Goal: Find specific page/section: Find specific page/section

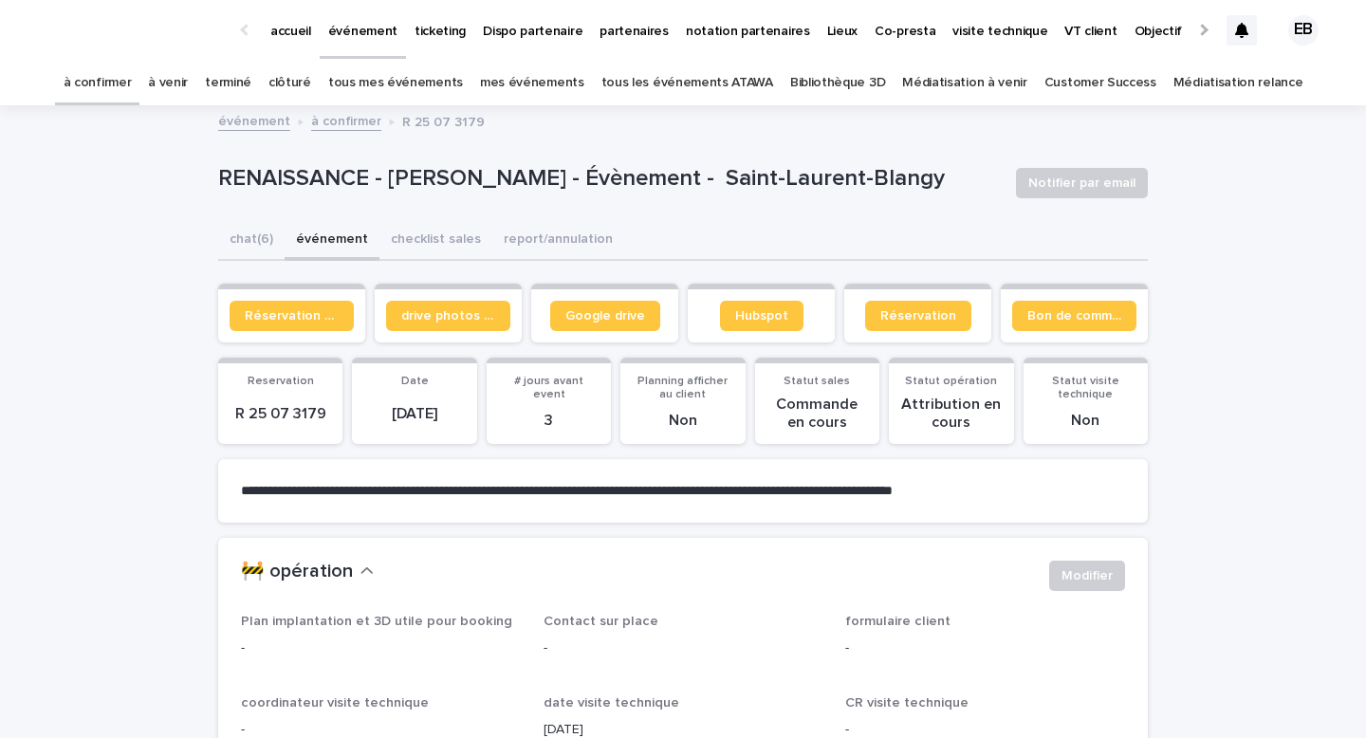
drag, startPoint x: 0, startPoint y: 0, endPoint x: 361, endPoint y: 49, distance: 364.8
click at [361, 49] on link "événement" at bounding box center [363, 28] width 86 height 56
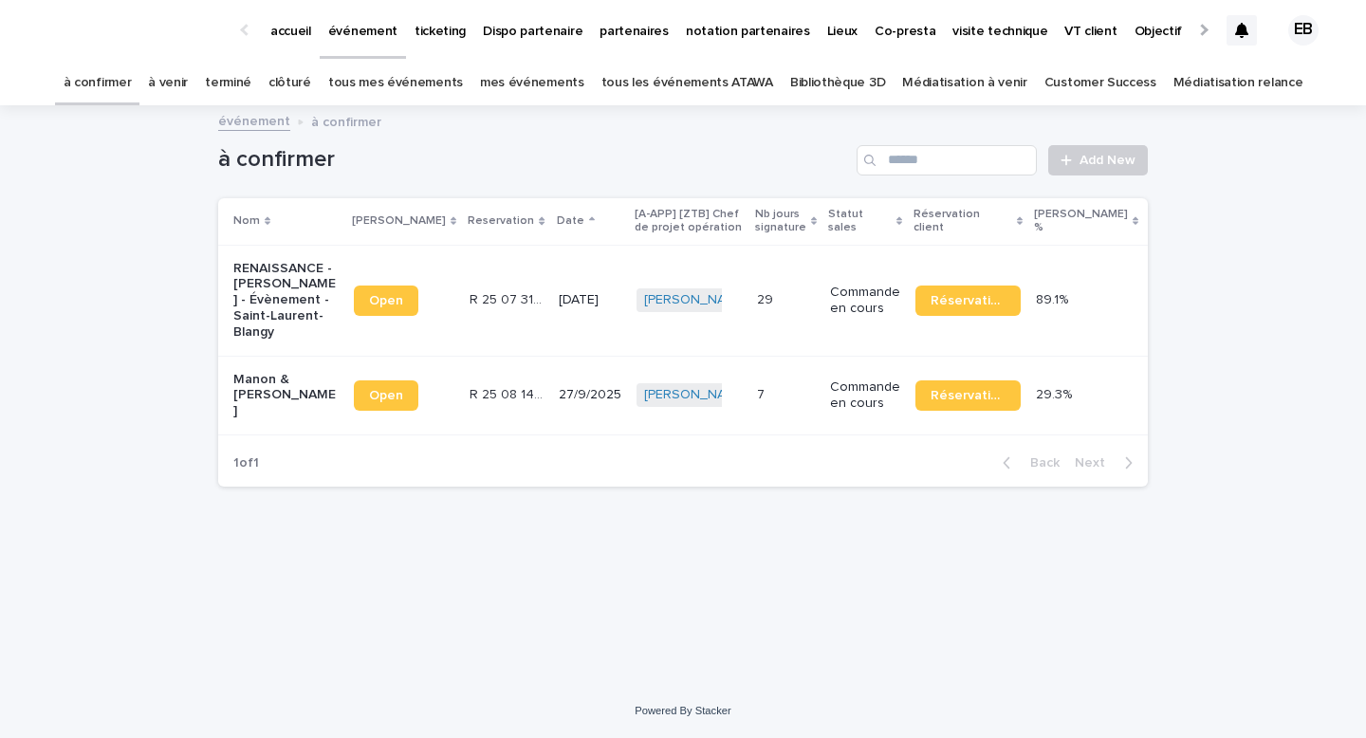
click at [764, 101] on link "tous les événements ATAWA" at bounding box center [687, 83] width 172 height 45
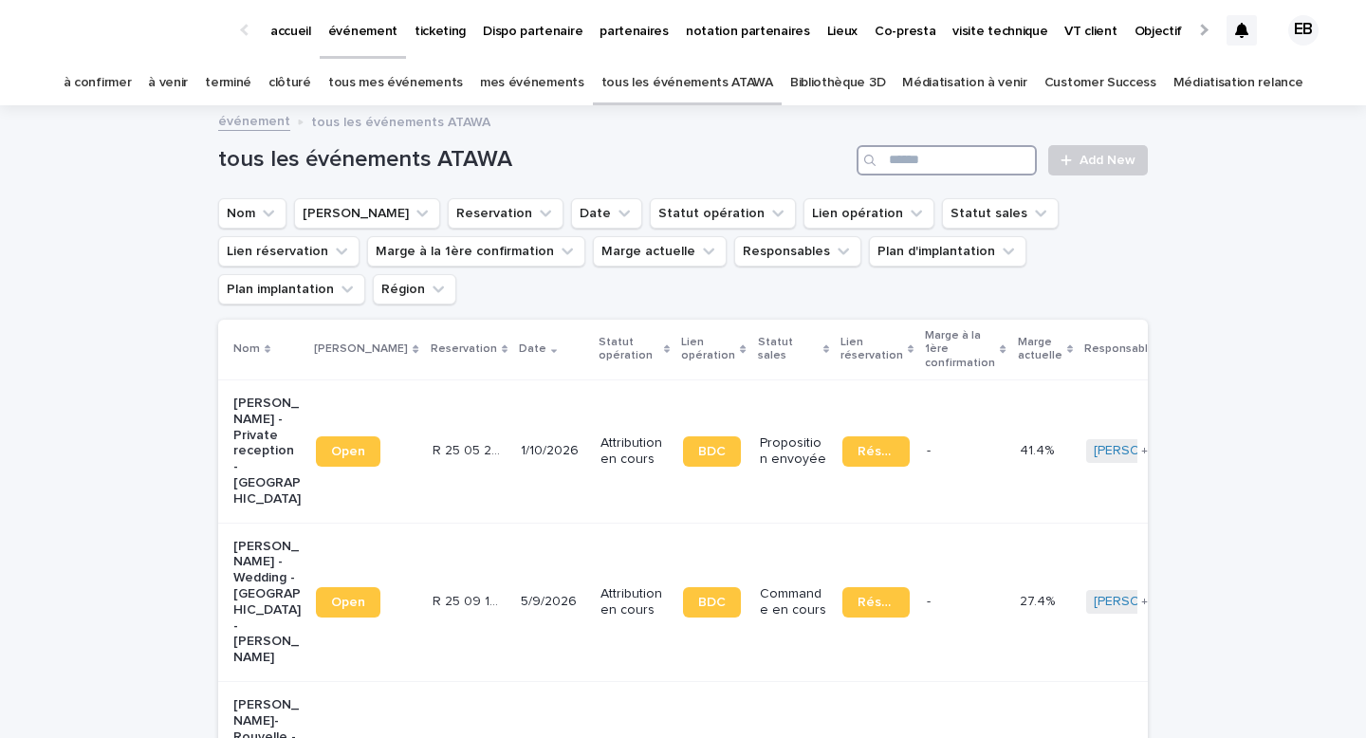
click at [908, 172] on input "Search" at bounding box center [947, 160] width 180 height 30
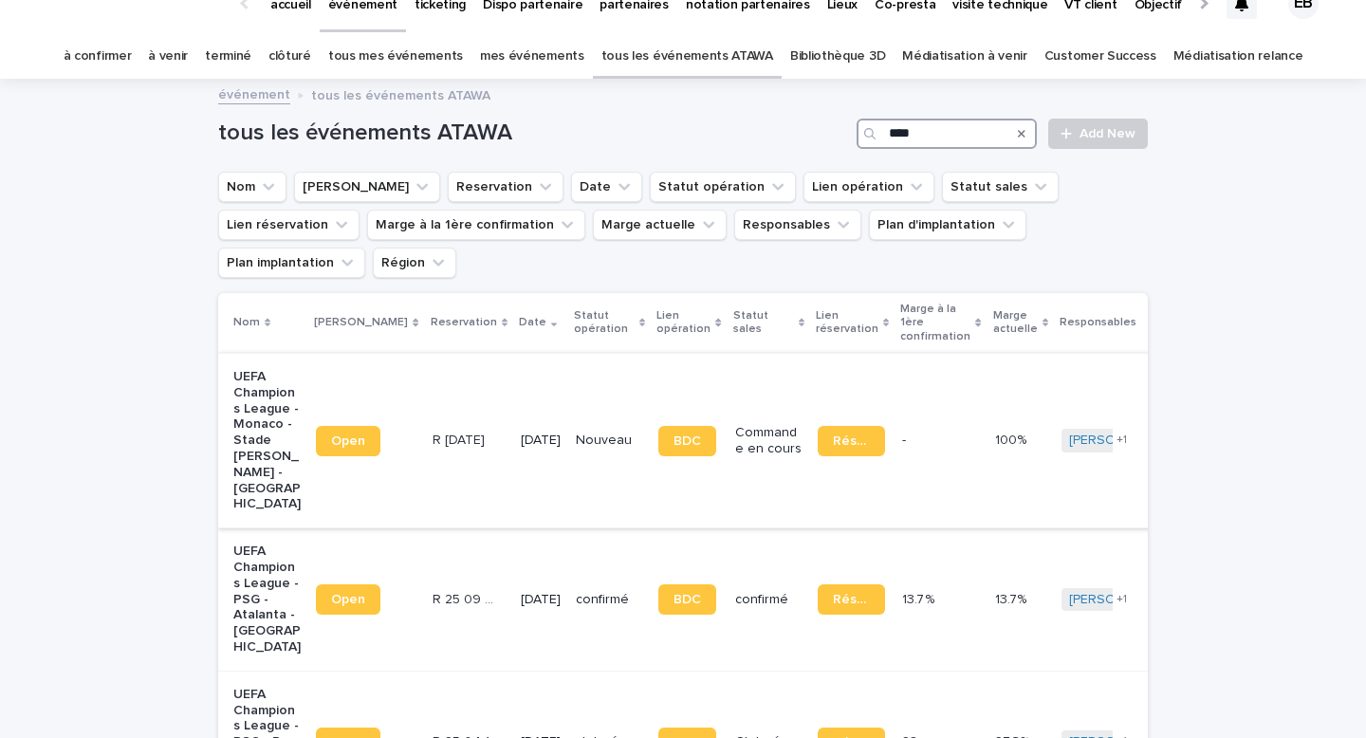
scroll to position [33, 0]
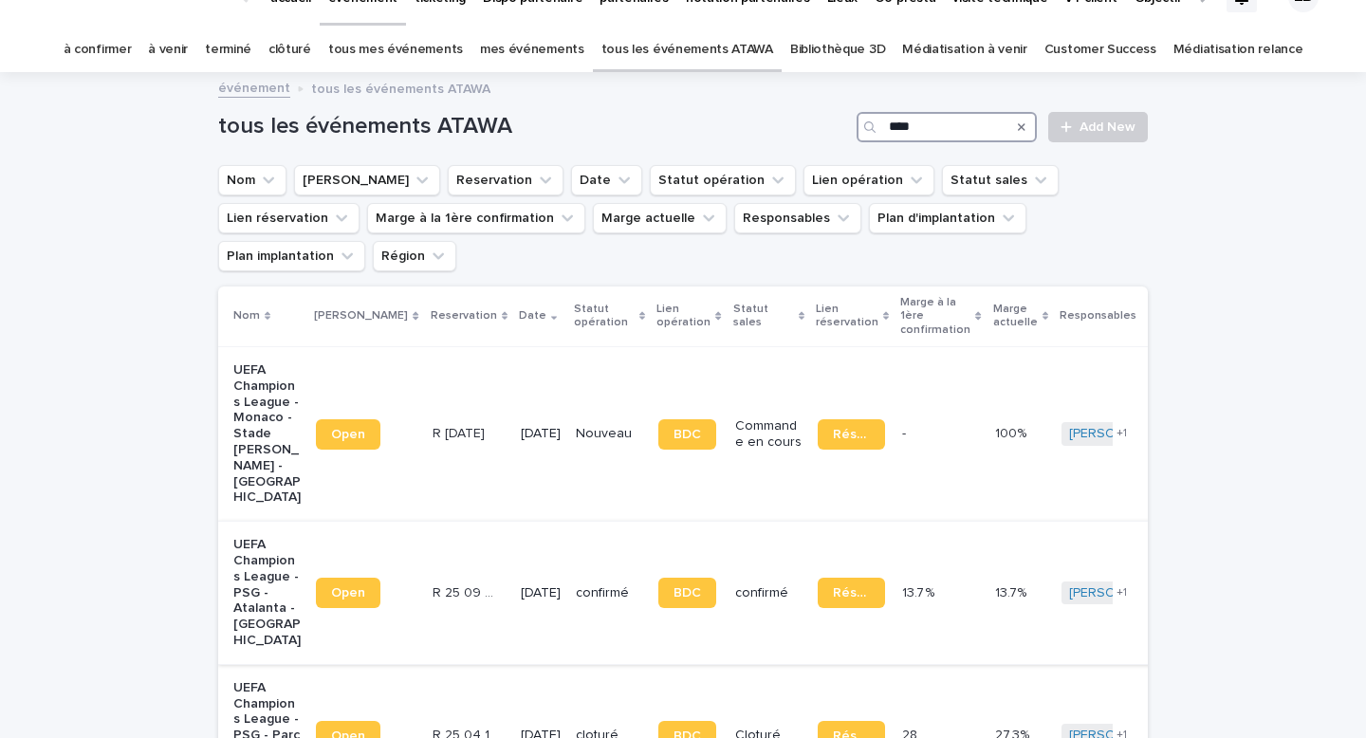
type input "****"
click at [513, 522] on td "[DATE]" at bounding box center [540, 593] width 55 height 143
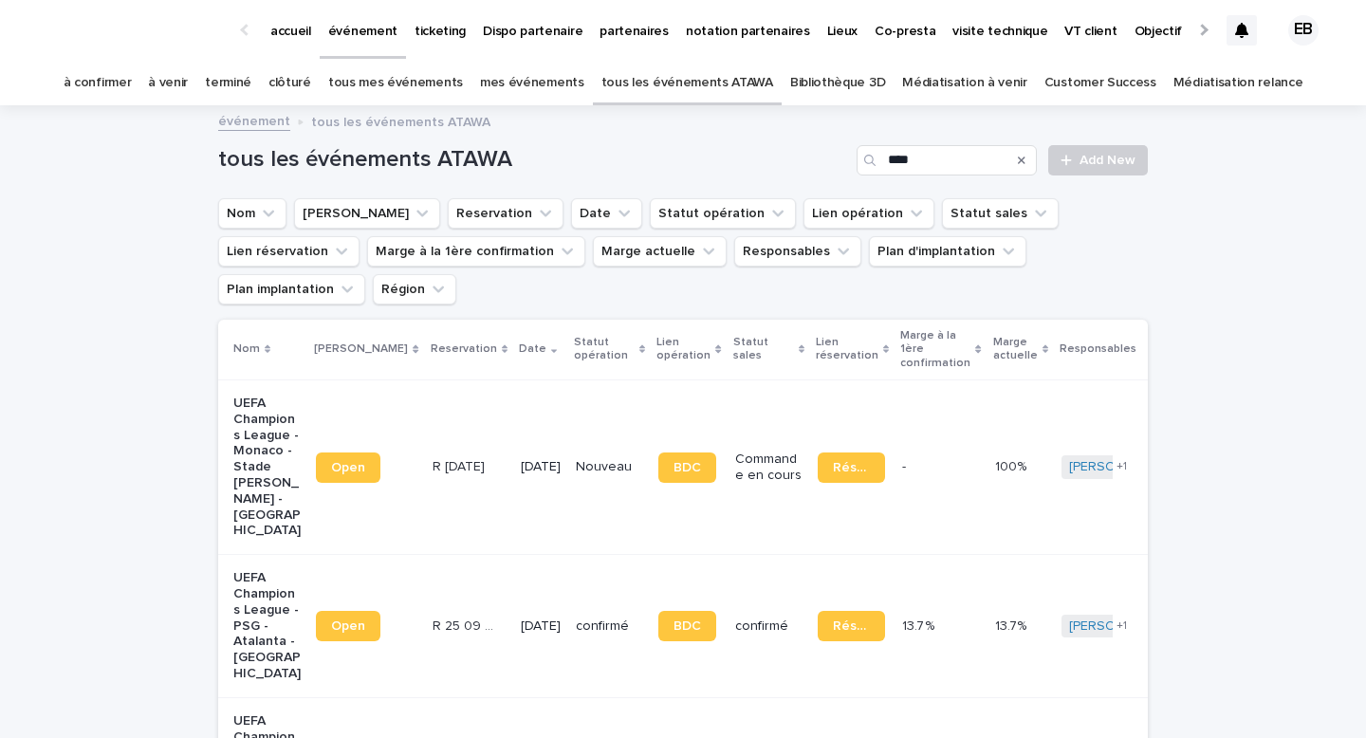
scroll to position [61, 0]
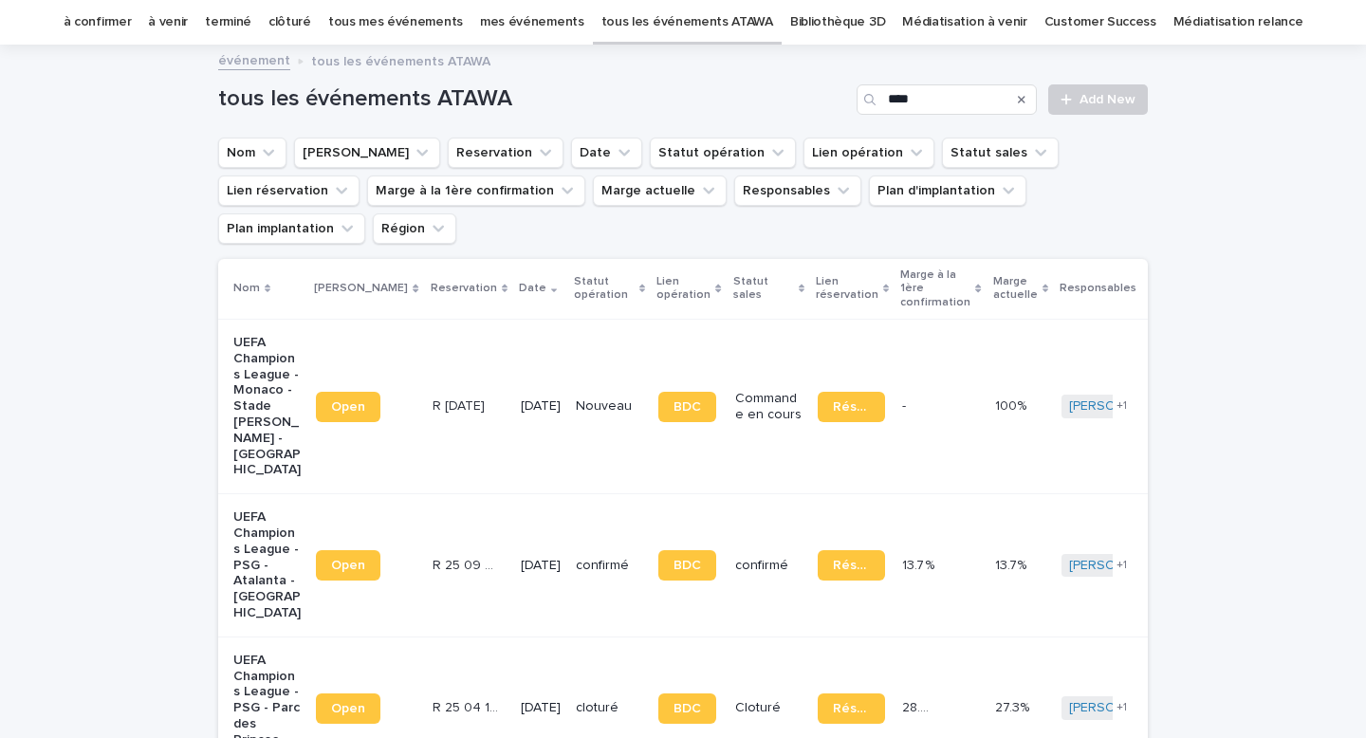
click at [316, 395] on td "Open" at bounding box center [366, 406] width 116 height 175
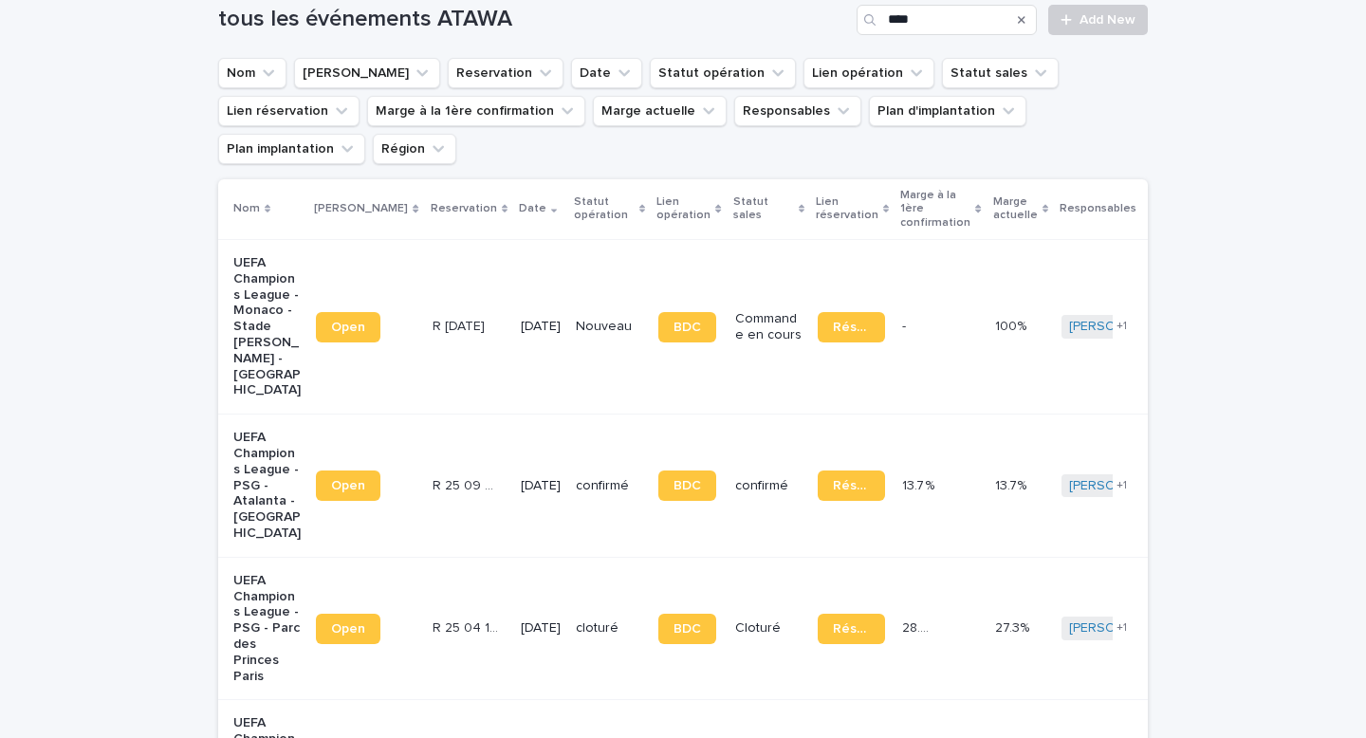
click at [513, 424] on td "[DATE]" at bounding box center [540, 486] width 55 height 143
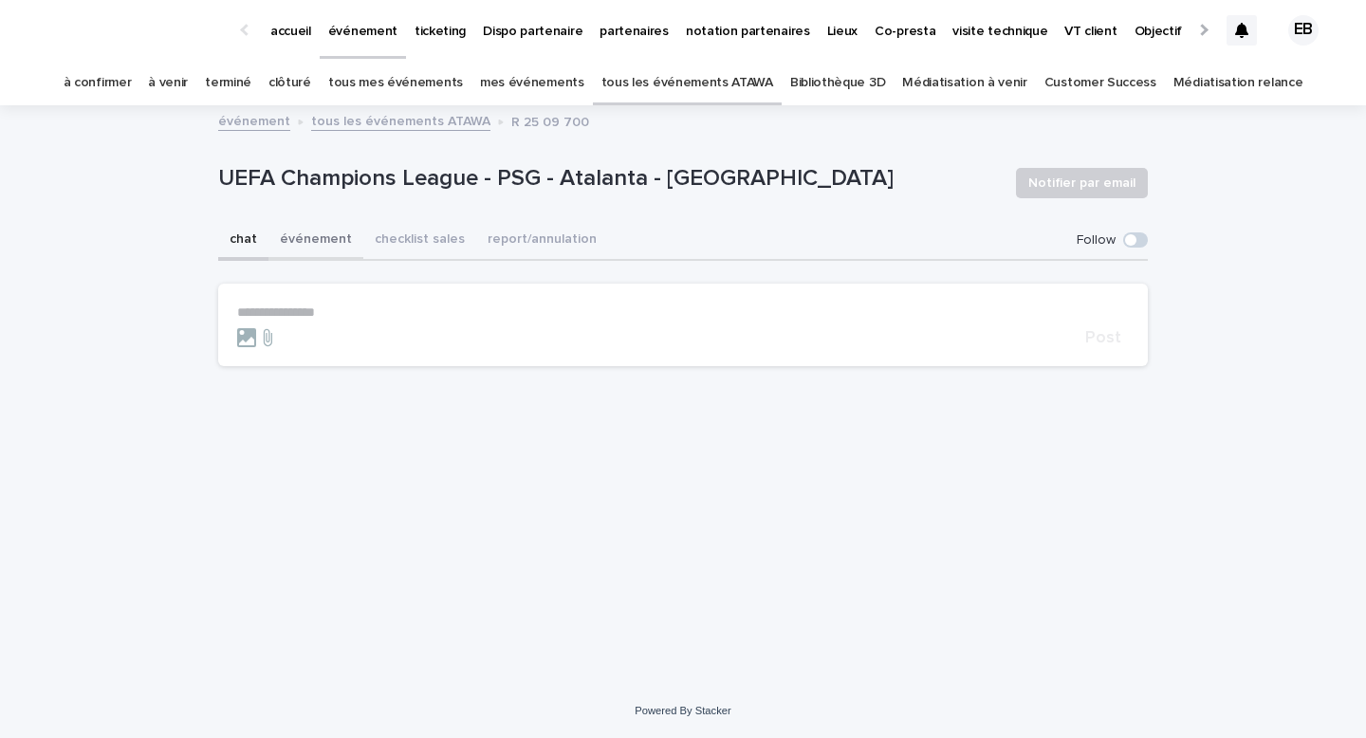
drag, startPoint x: 334, startPoint y: 251, endPoint x: 316, endPoint y: 261, distance: 20.4
click at [334, 251] on button "événement" at bounding box center [315, 241] width 95 height 40
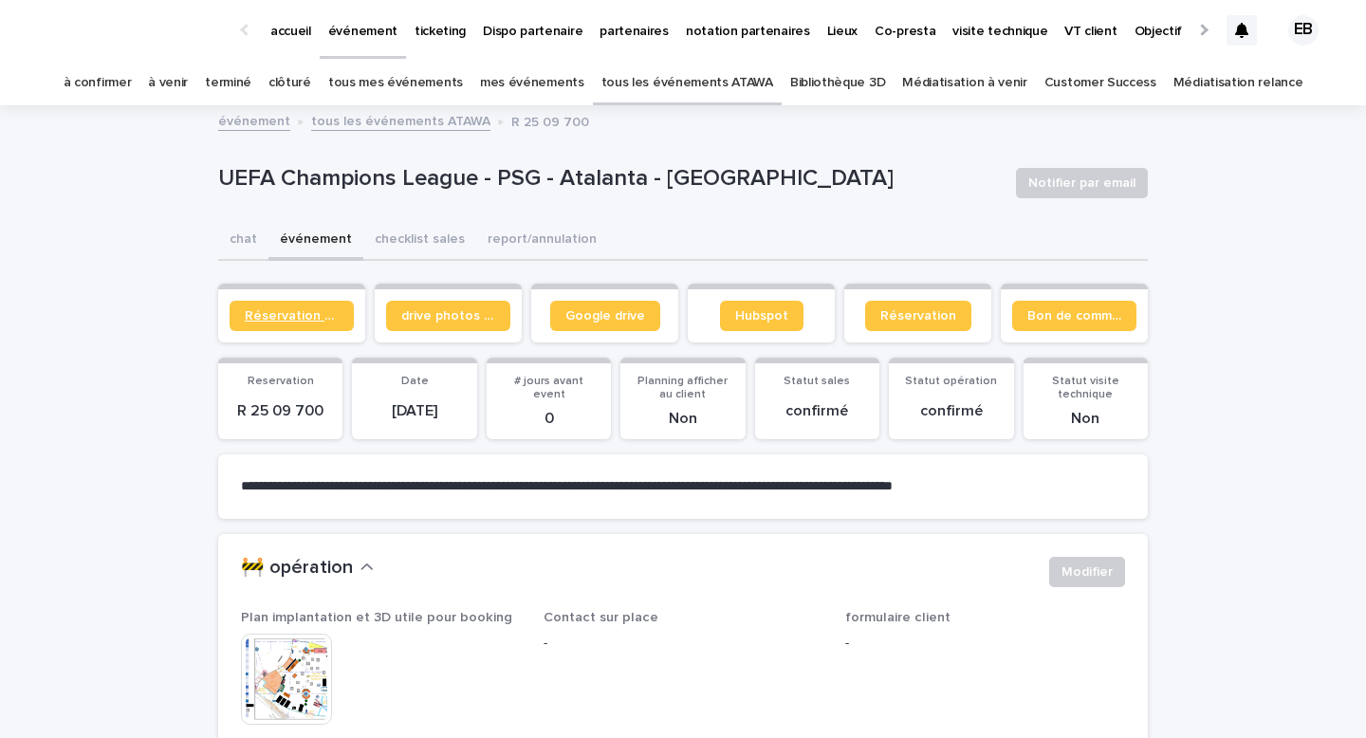
click at [279, 306] on link "Réservation client" at bounding box center [292, 316] width 124 height 30
click at [1067, 319] on span "Bon de commande" at bounding box center [1074, 315] width 94 height 13
click at [249, 237] on button "chat" at bounding box center [243, 241] width 50 height 40
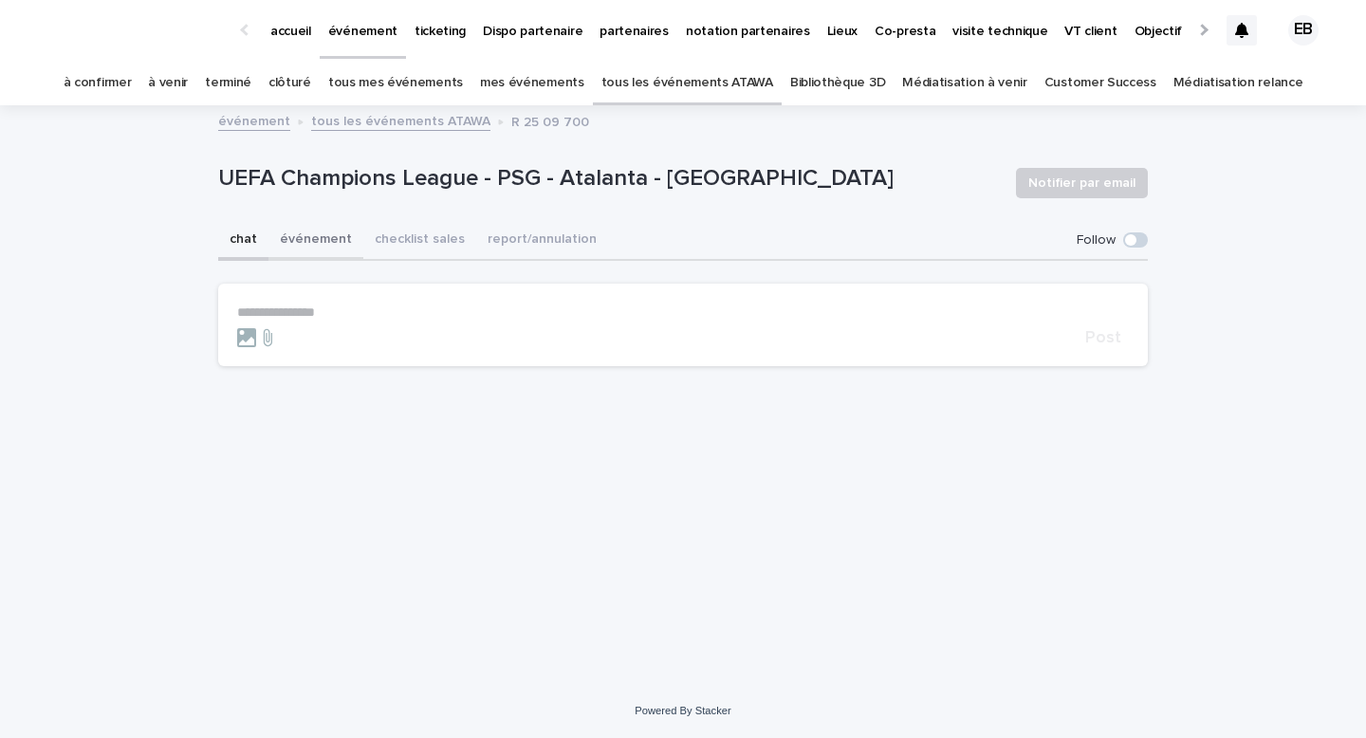
click at [334, 246] on button "événement" at bounding box center [315, 241] width 95 height 40
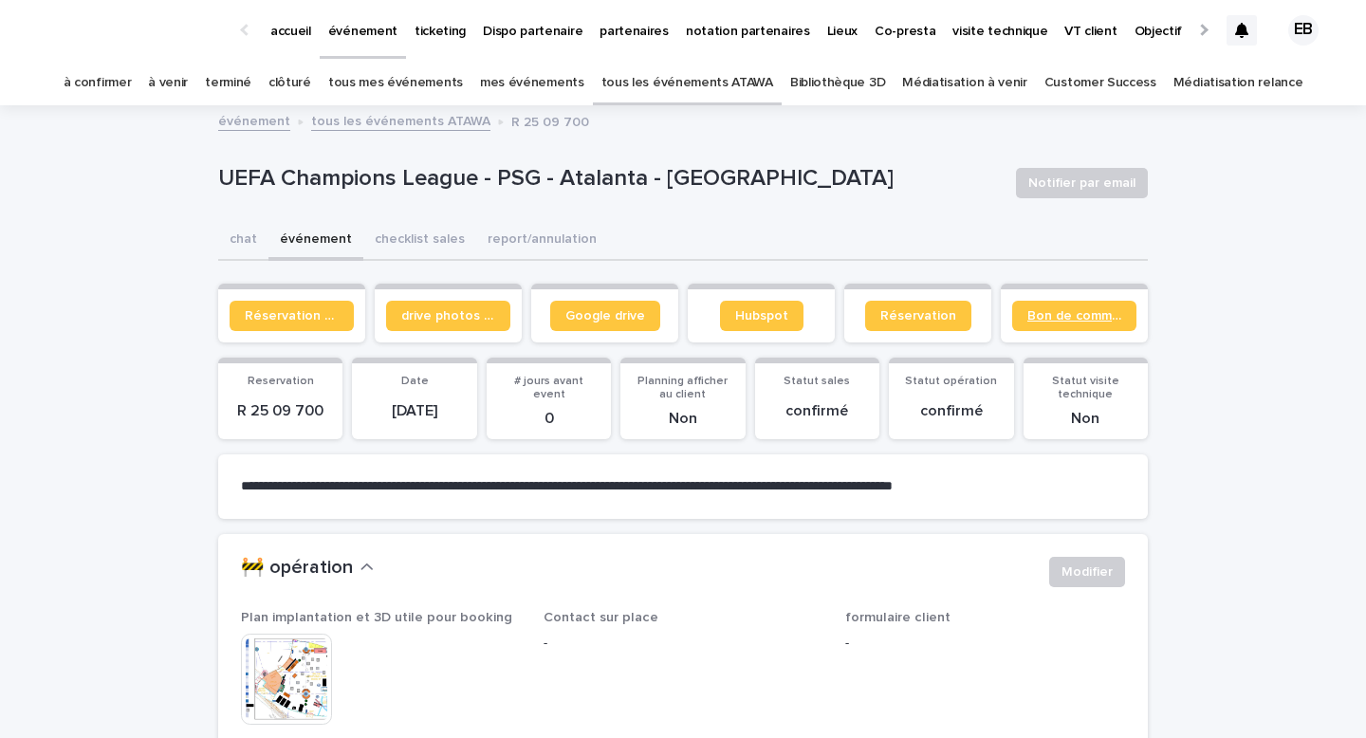
click at [1055, 314] on span "Bon de commande" at bounding box center [1074, 315] width 94 height 13
